Goal: Task Accomplishment & Management: Manage account settings

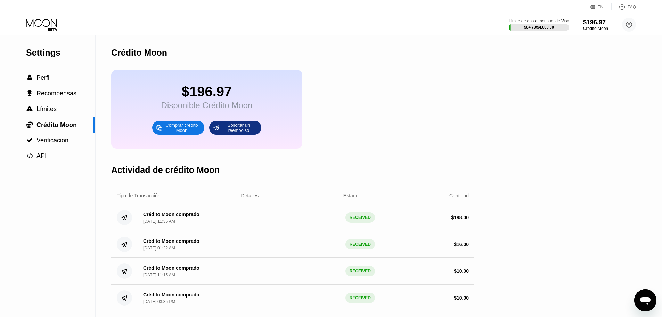
click at [151, 105] on div "$196.97 Disponible Crédito Moon Comprar crédito Moon Solicitar un reembolso" at bounding box center [206, 109] width 191 height 79
click at [50, 26] on icon at bounding box center [42, 25] width 32 height 12
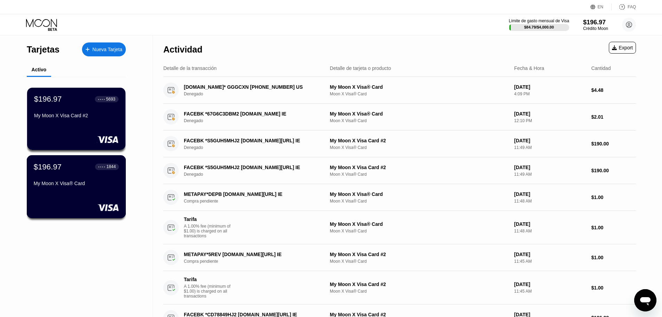
click at [53, 186] on div "My Moon X Visa® Card" at bounding box center [76, 183] width 85 height 6
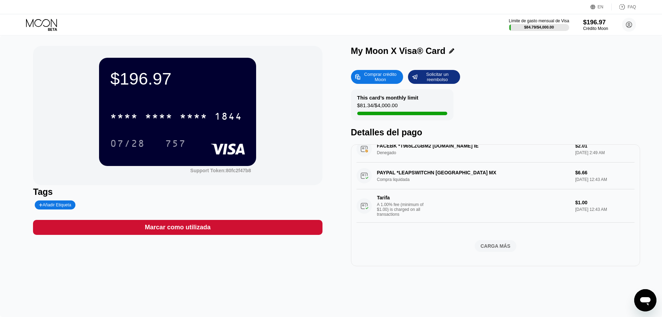
scroll to position [436, 0]
click at [493, 243] on div "CARGA MÁS" at bounding box center [496, 246] width 30 height 6
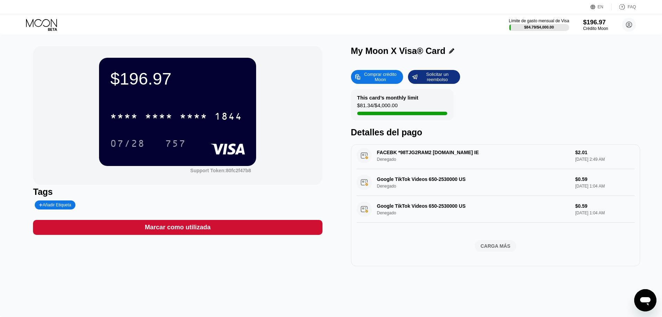
scroll to position [830, 0]
click at [486, 245] on div "CARGA MÁS" at bounding box center [496, 246] width 30 height 6
click at [488, 243] on div "CARGA MÁS" at bounding box center [496, 246] width 30 height 6
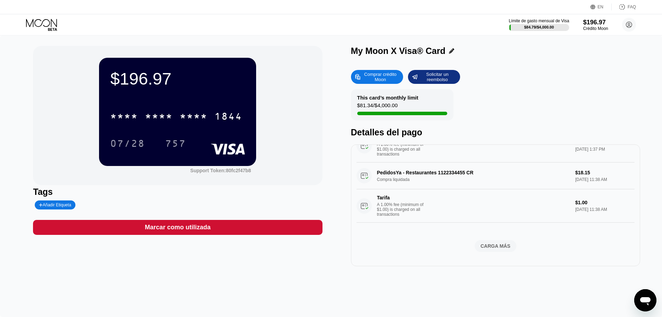
scroll to position [1801, 0]
click at [494, 246] on div "CARGA MÁS" at bounding box center [496, 246] width 30 height 6
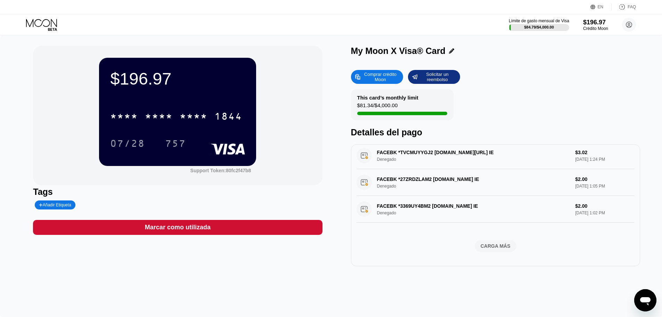
scroll to position [2268, 0]
click at [476, 240] on div "CARGA MÁS" at bounding box center [496, 246] width 42 height 12
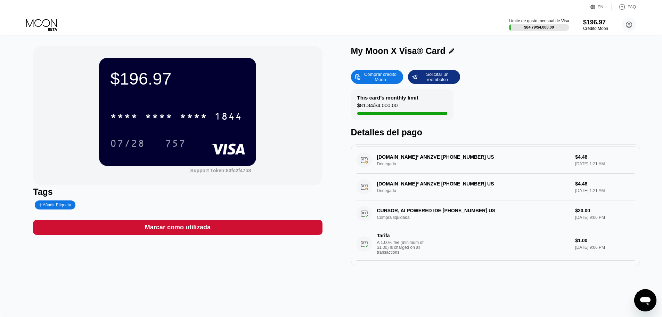
scroll to position [2617, 0]
